Goal: Book appointment/travel/reservation

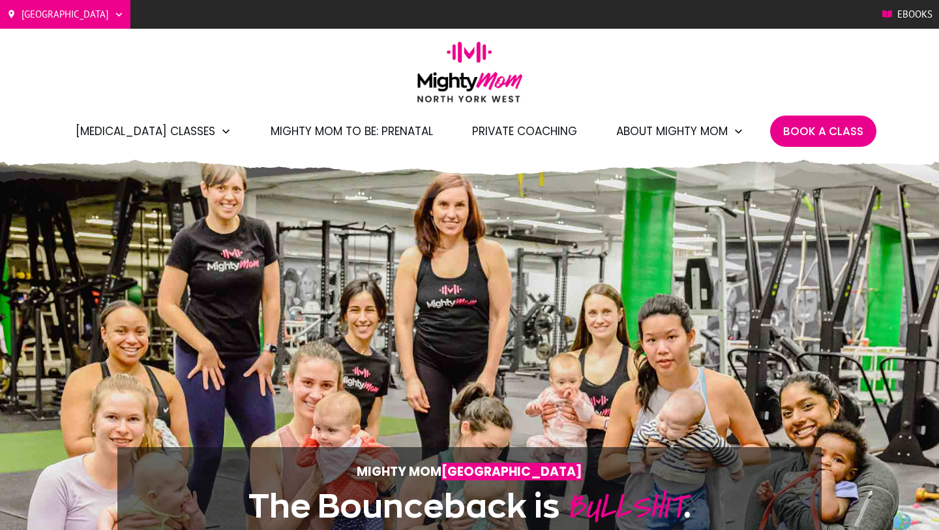
click at [801, 129] on span "Book A Class" at bounding box center [823, 131] width 80 height 22
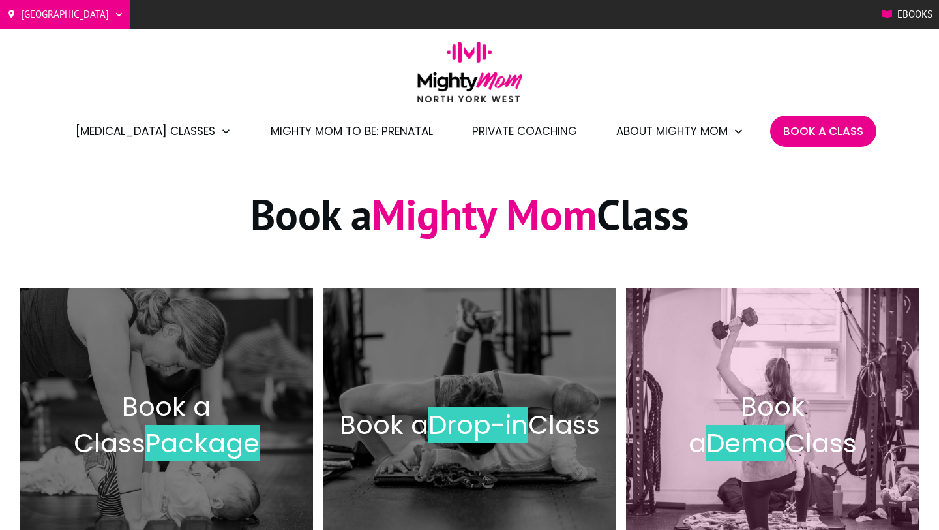
click at [785, 425] on span "Demo" at bounding box center [745, 443] width 79 height 37
